Goal: Task Accomplishment & Management: Use online tool/utility

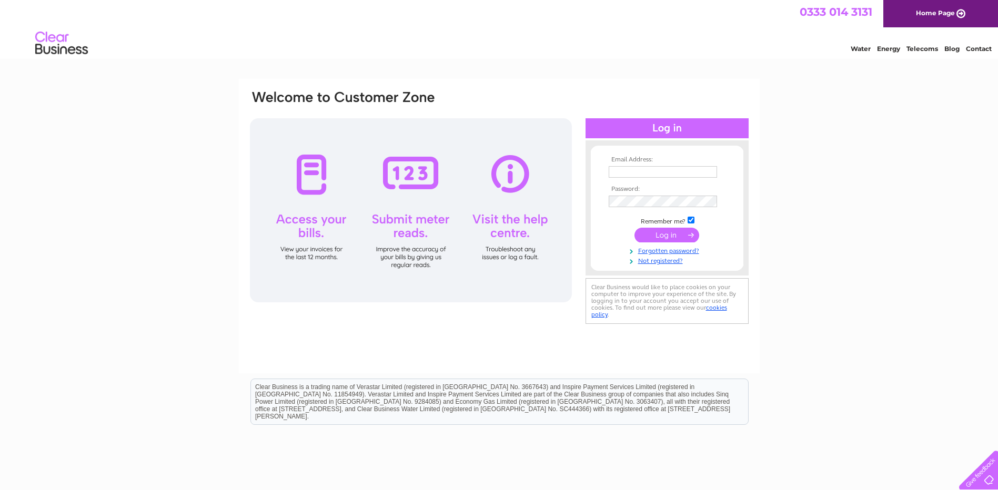
type input "stretton-allford@tiscali.co.uk"
click at [653, 235] on input "submit" at bounding box center [667, 235] width 65 height 15
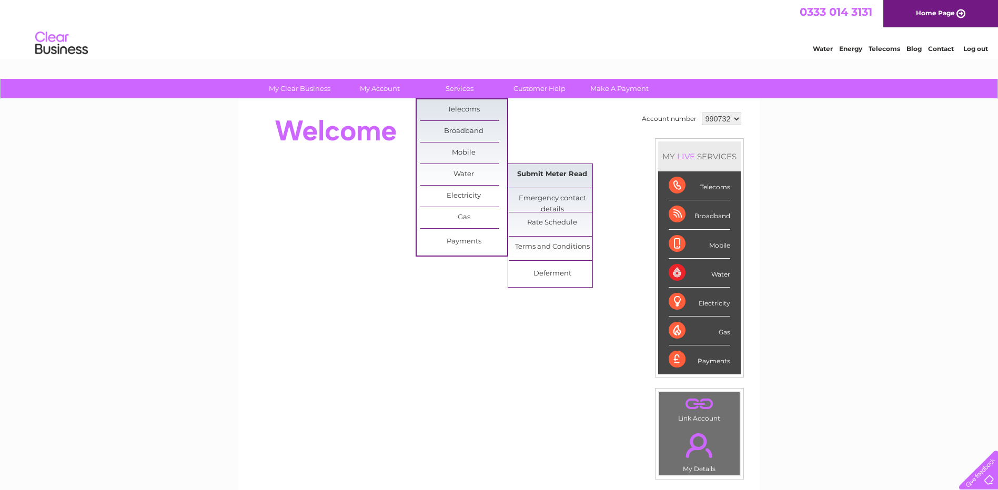
click at [534, 178] on link "Submit Meter Read" at bounding box center [552, 174] width 87 height 21
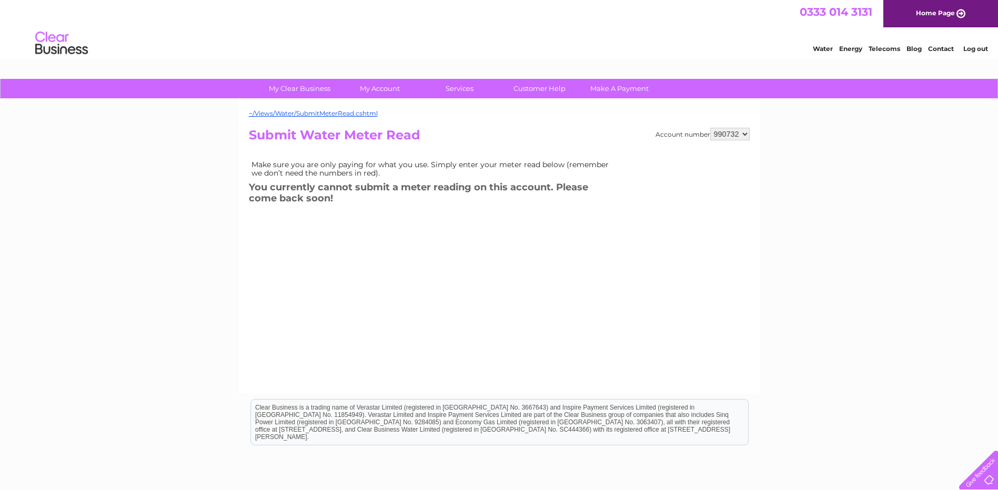
click at [736, 137] on select "990732 990735" at bounding box center [729, 134] width 39 height 13
select select "990735"
click at [710, 128] on select "990732 990735" at bounding box center [729, 134] width 39 height 13
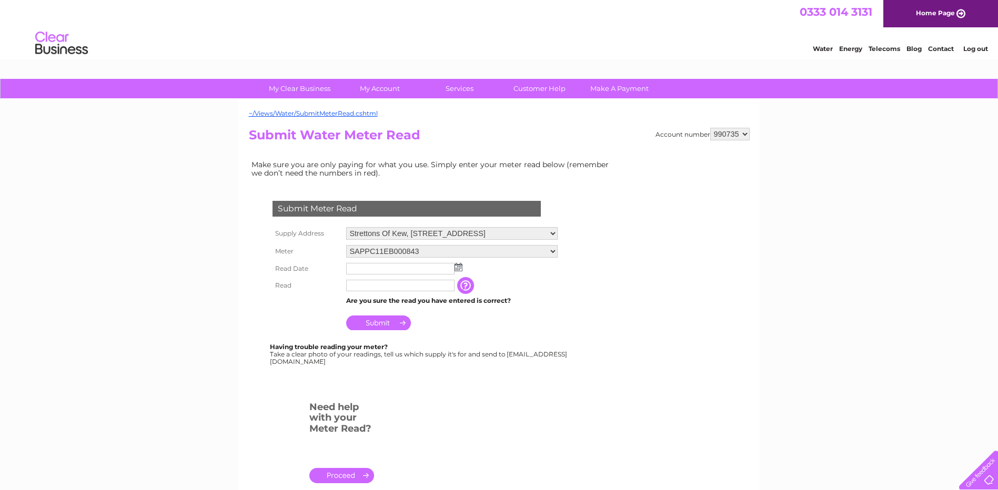
click at [359, 274] on input "text" at bounding box center [400, 269] width 108 height 12
click at [463, 274] on td at bounding box center [452, 268] width 217 height 17
click at [458, 268] on img at bounding box center [459, 267] width 8 height 8
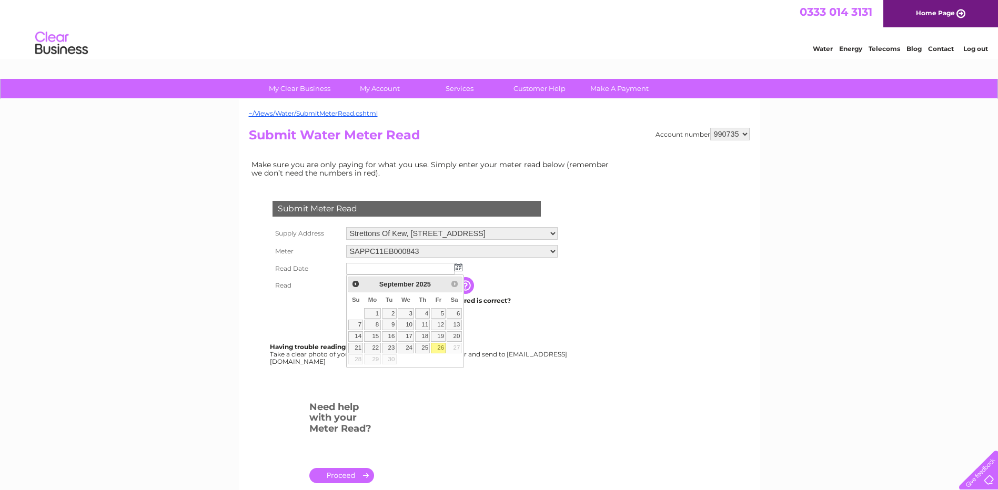
click at [435, 345] on link "26" at bounding box center [438, 348] width 15 height 11
type input "2025/09/26"
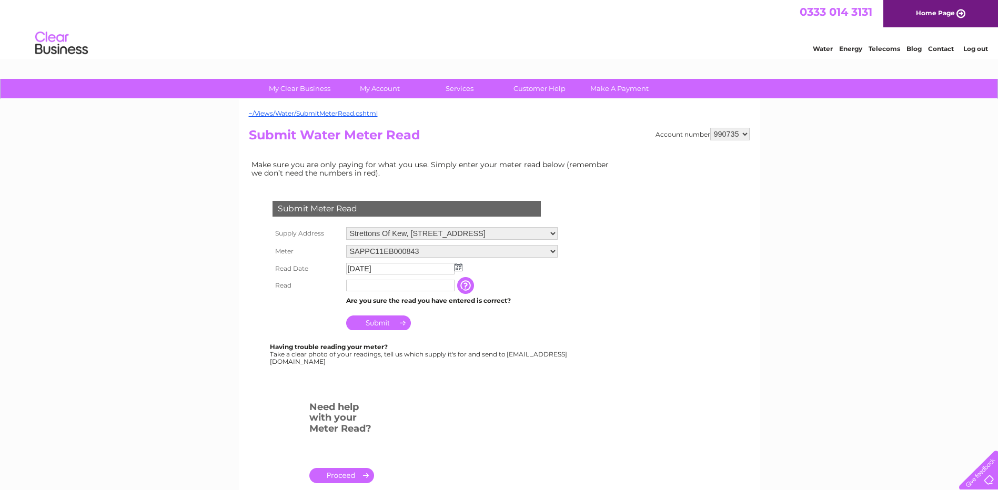
click at [373, 278] on td at bounding box center [401, 285] width 114 height 17
click at [369, 288] on input "text" at bounding box center [400, 286] width 108 height 12
type input "753"
click at [385, 323] on input "Submit" at bounding box center [378, 323] width 65 height 15
